Goal: Task Accomplishment & Management: Manage account settings

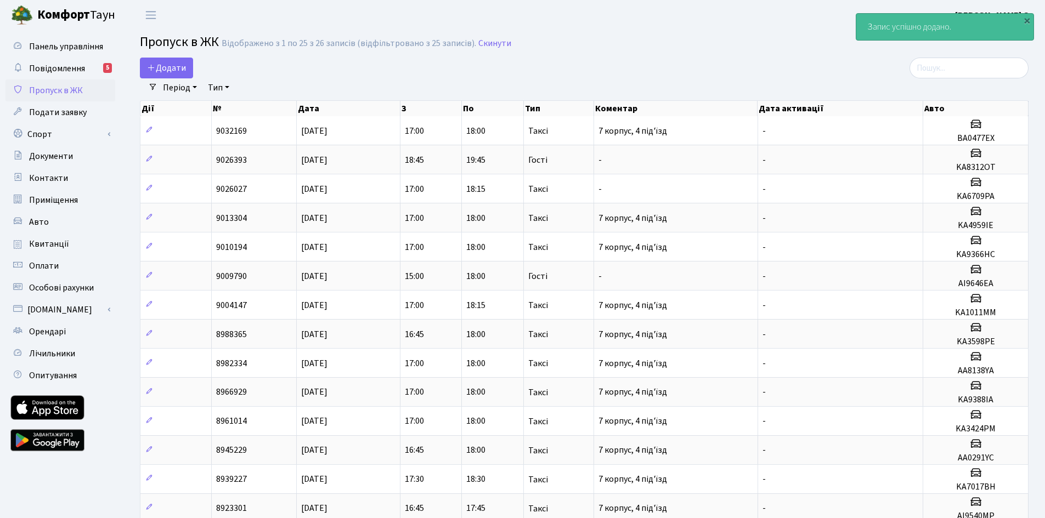
select select "25"
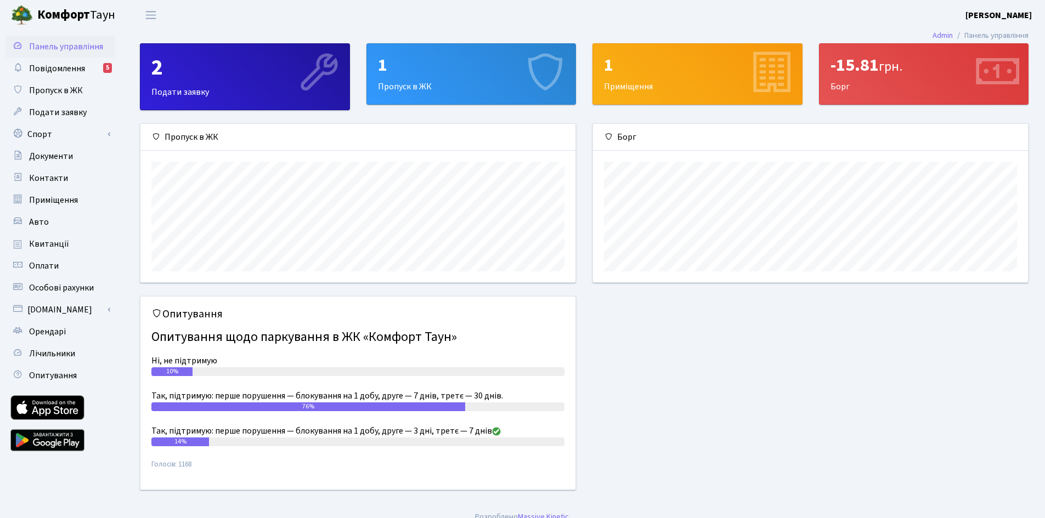
scroll to position [159, 435]
click at [455, 101] on div "1 Пропуск в ЖК" at bounding box center [471, 74] width 209 height 60
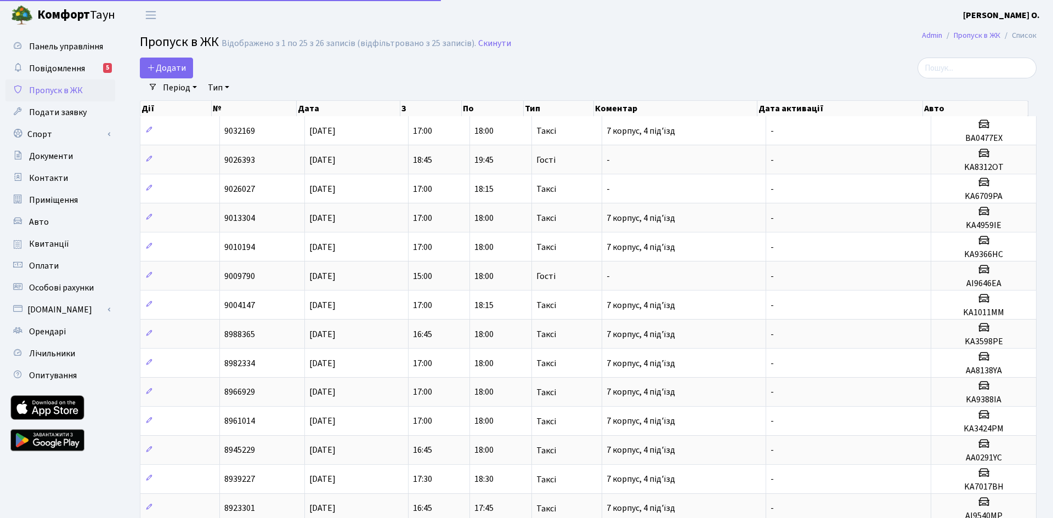
select select "25"
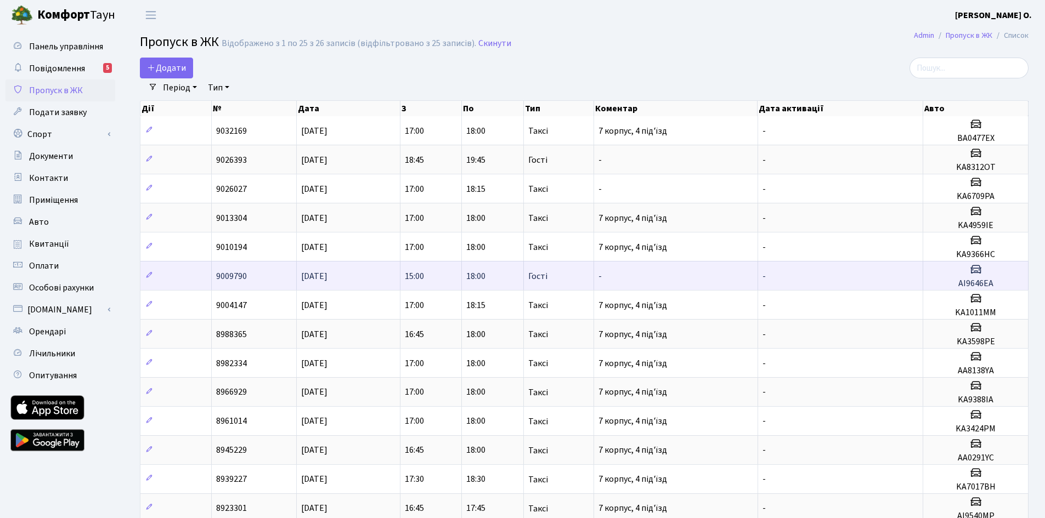
scroll to position [55, 0]
